Goal: Task Accomplishment & Management: Use online tool/utility

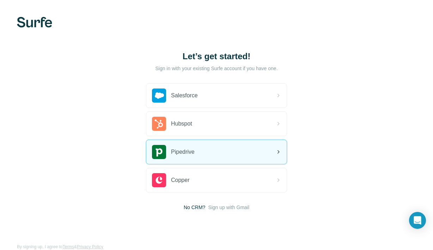
click at [205, 154] on div "Pipedrive" at bounding box center [216, 152] width 140 height 24
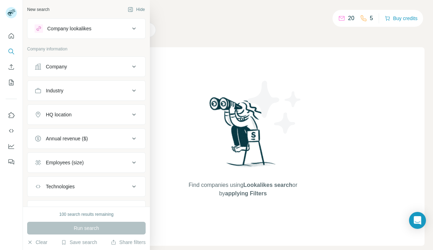
click at [67, 67] on div "Company" at bounding box center [56, 66] width 21 height 7
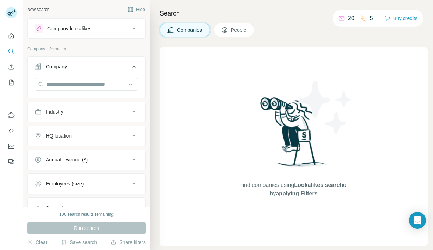
click at [60, 113] on div "Industry" at bounding box center [55, 111] width 18 height 7
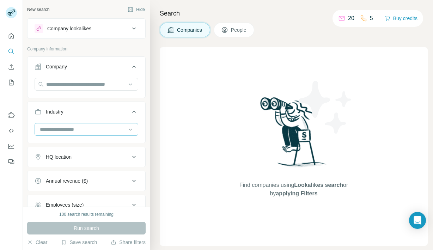
click at [99, 131] on input at bounding box center [82, 129] width 87 height 8
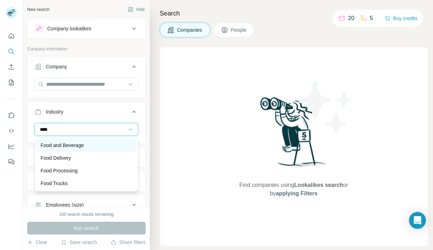
type input "****"
click at [82, 147] on p "Food and Beverage" at bounding box center [62, 145] width 43 height 7
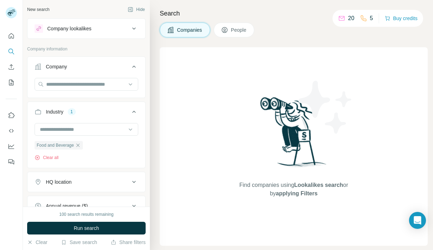
click at [273, 237] on div "Find companies using Lookalikes search or by applying Filters" at bounding box center [293, 146] width 127 height 198
